Goal: Task Accomplishment & Management: Manage account settings

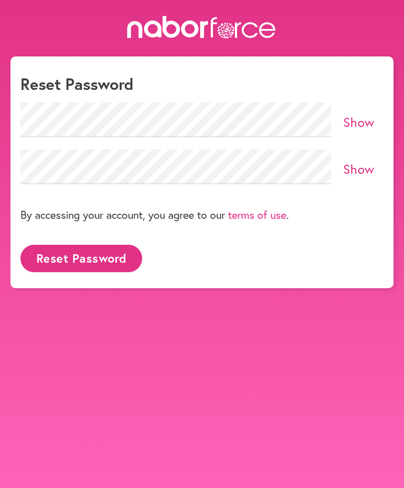
click at [363, 120] on link "Show" at bounding box center [358, 121] width 31 height 17
click at [365, 173] on link "Show" at bounding box center [358, 168] width 31 height 17
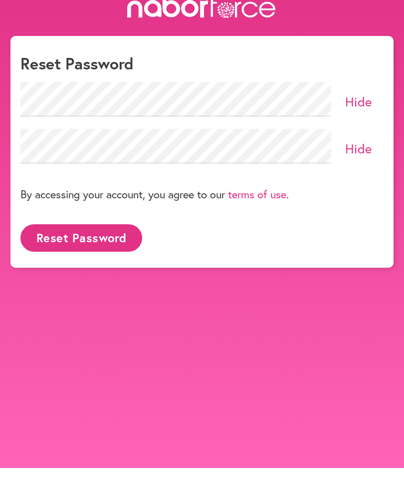
click at [103, 245] on button "Reset Password" at bounding box center [81, 258] width 122 height 27
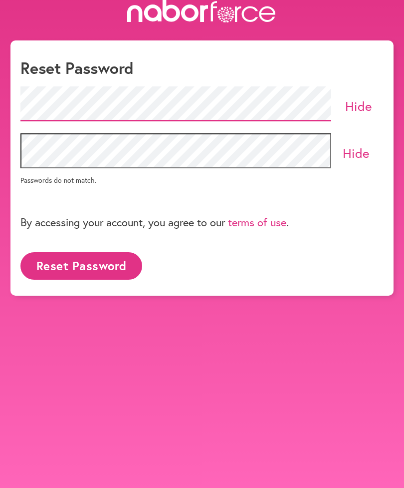
scroll to position [20, 0]
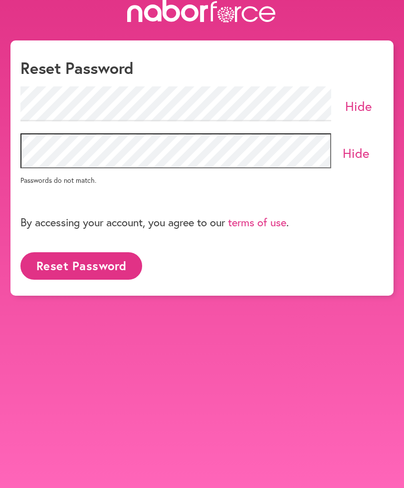
click at [130, 263] on button "Reset Password" at bounding box center [81, 265] width 122 height 27
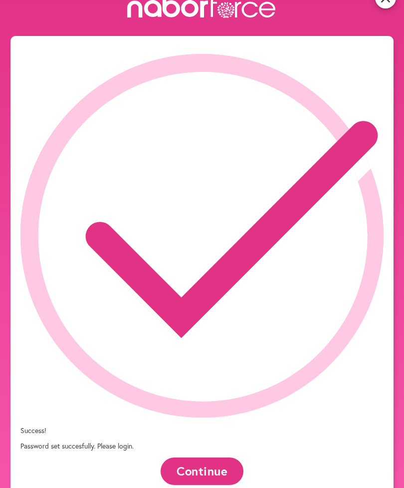
click at [185, 457] on button "Continue" at bounding box center [202, 470] width 82 height 27
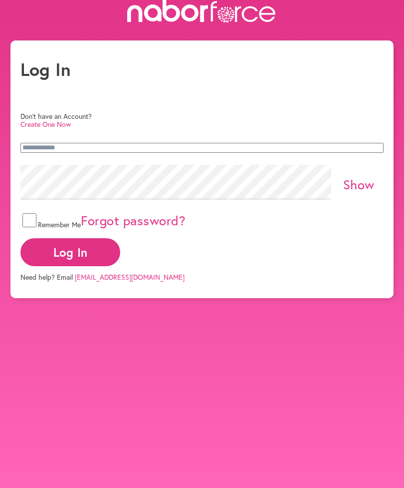
click at [120, 244] on button "Log In" at bounding box center [70, 251] width 100 height 27
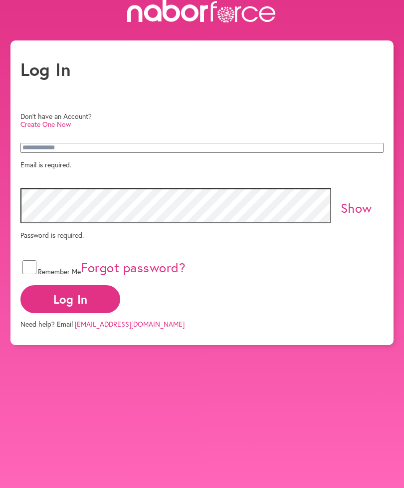
click at [62, 169] on p "Email is required." at bounding box center [201, 164] width 363 height 9
click at [47, 144] on input "email" at bounding box center [201, 148] width 363 height 10
click at [44, 160] on p "Email is required." at bounding box center [201, 164] width 363 height 9
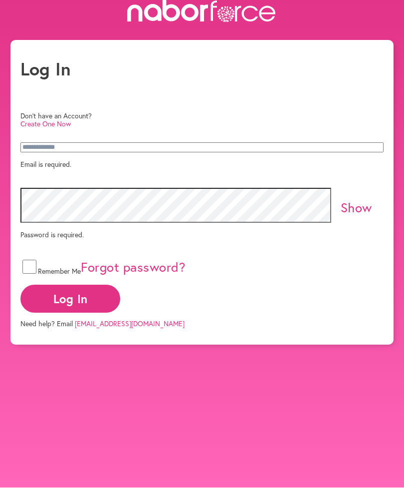
click at [28, 163] on p "Email is required." at bounding box center [201, 164] width 363 height 9
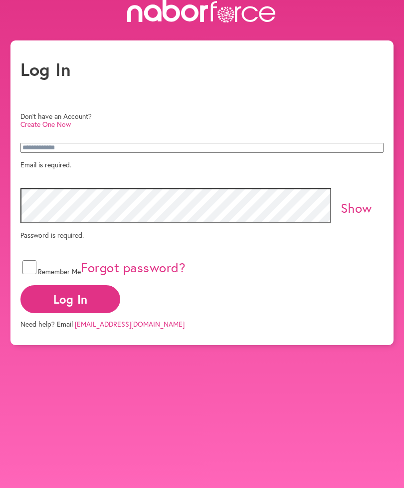
click at [30, 143] on input "email" at bounding box center [201, 148] width 363 height 10
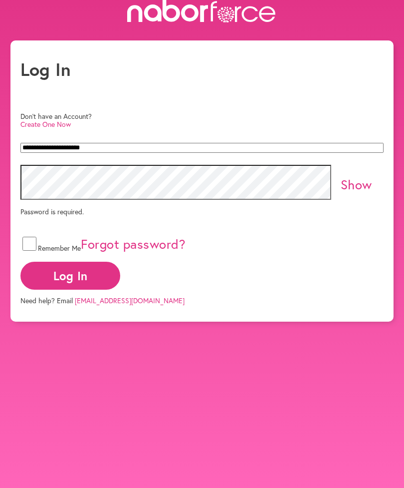
type input "**********"
click at [366, 182] on link "Show" at bounding box center [356, 184] width 31 height 17
click at [120, 262] on button "Log In" at bounding box center [70, 275] width 100 height 27
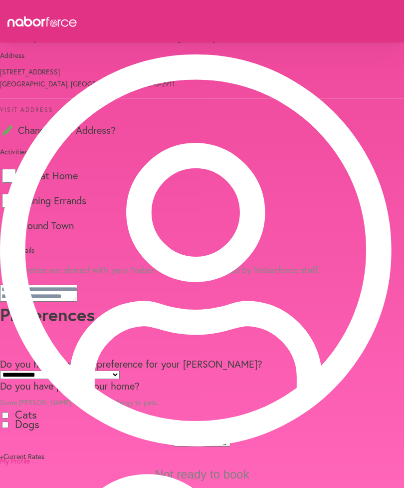
scroll to position [647, 0]
click at [10, 411] on span at bounding box center [10, 415] width 0 height 9
click at [160, 477] on button "Not ready to book" at bounding box center [202, 474] width 102 height 17
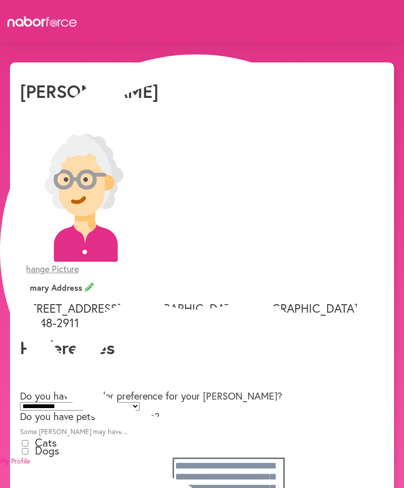
click at [140, 402] on select "**********" at bounding box center [80, 406] width 120 height 8
click at [38, 263] on span "Change Picture" at bounding box center [49, 269] width 59 height 12
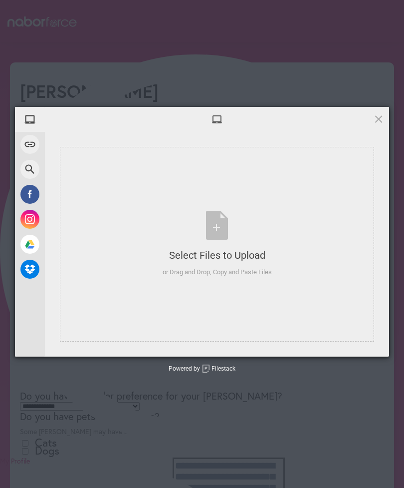
click at [383, 118] on span at bounding box center [378, 118] width 11 height 11
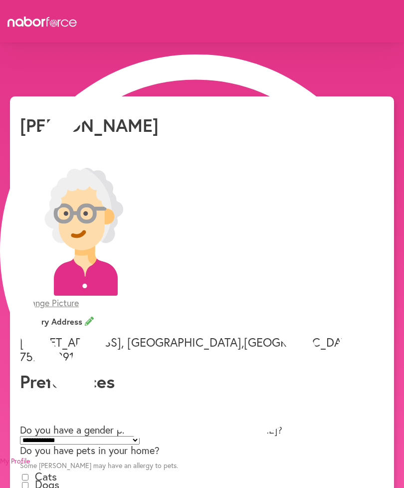
click at [173, 34] on button "Yes" at bounding box center [182, 28] width 19 height 10
